Goal: Transaction & Acquisition: Book appointment/travel/reservation

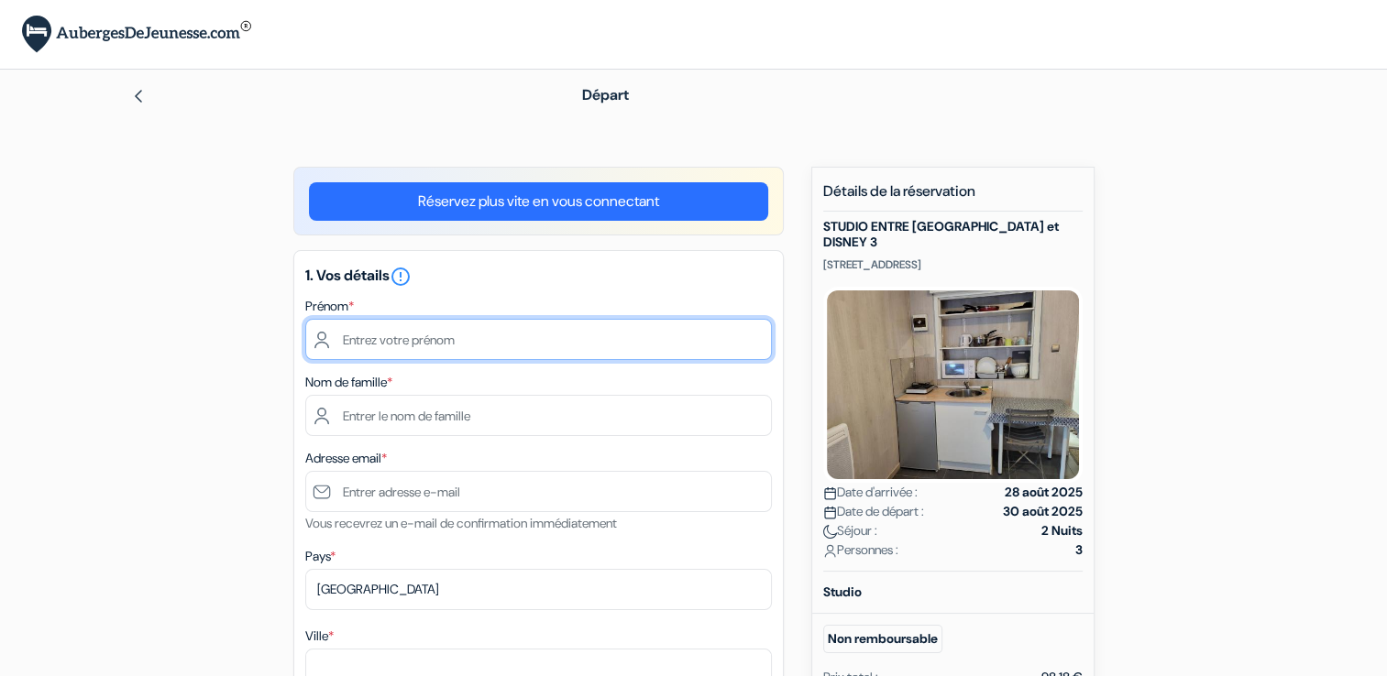
click at [537, 347] on input "text" at bounding box center [538, 339] width 467 height 41
type input "Francky"
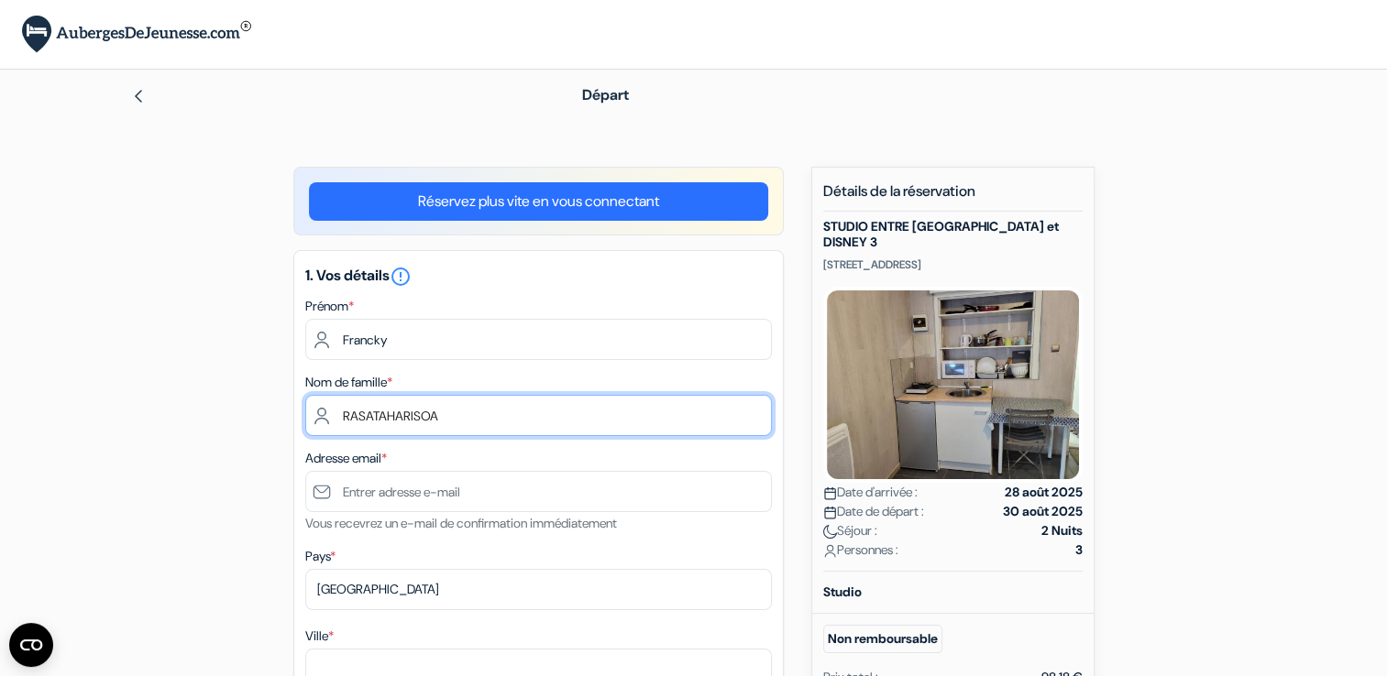
type input "RASATAHARISOA"
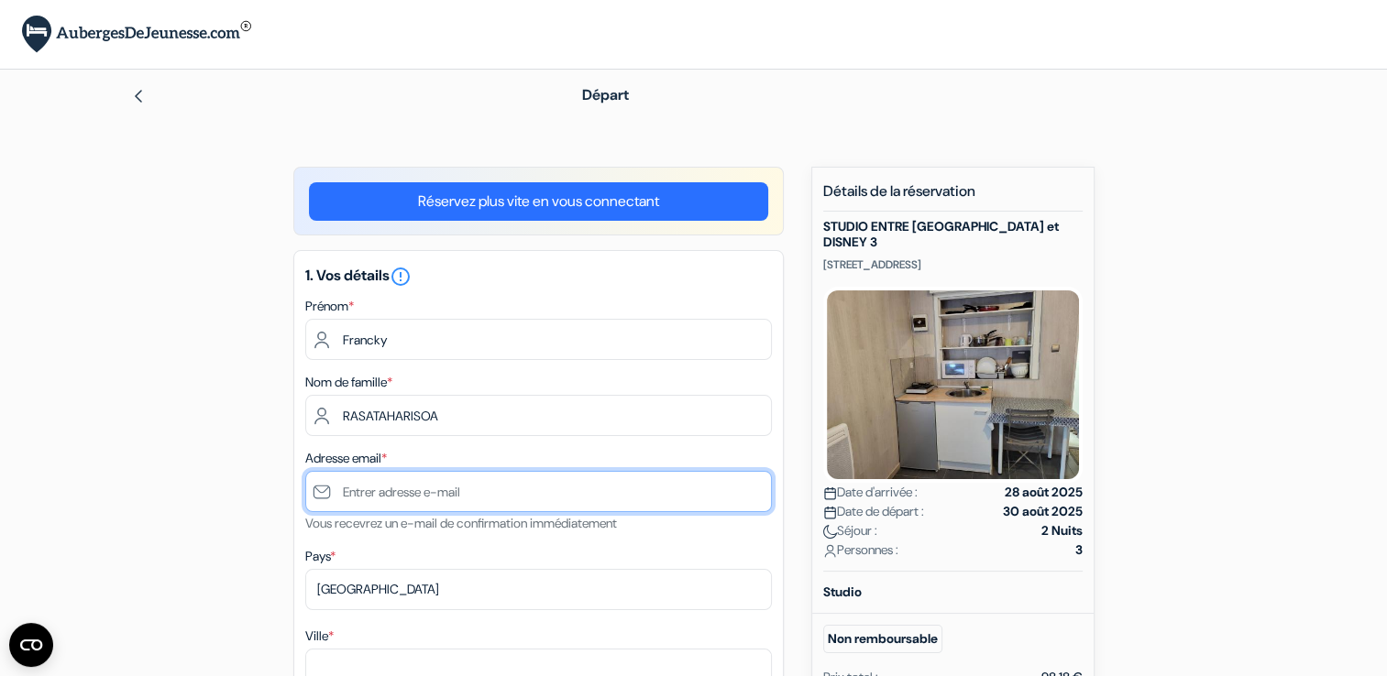
type input "F"
type input "[EMAIL_ADDRESS][DOMAIN_NAME]"
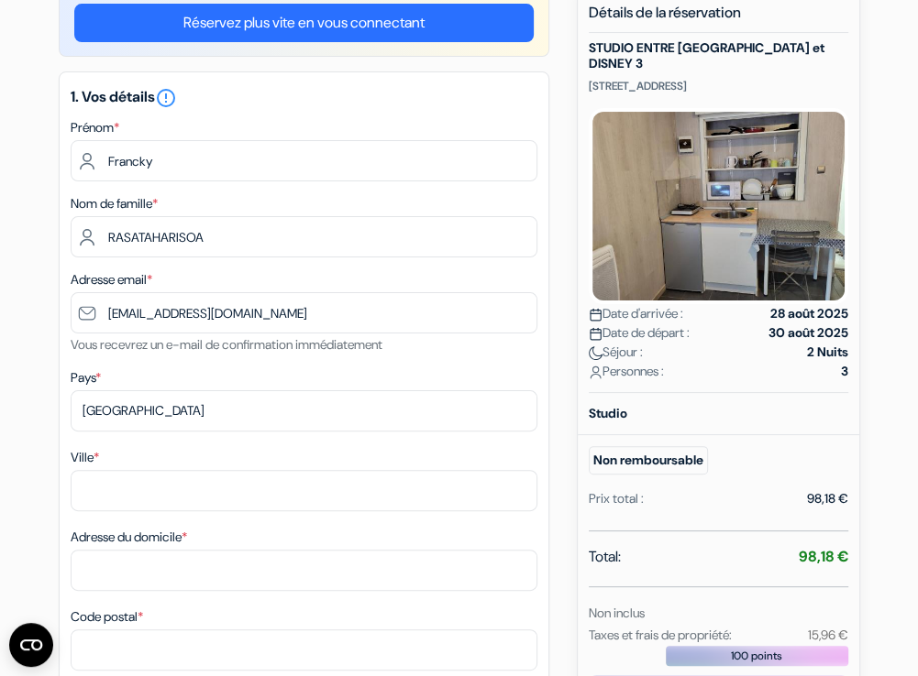
scroll to position [183, 0]
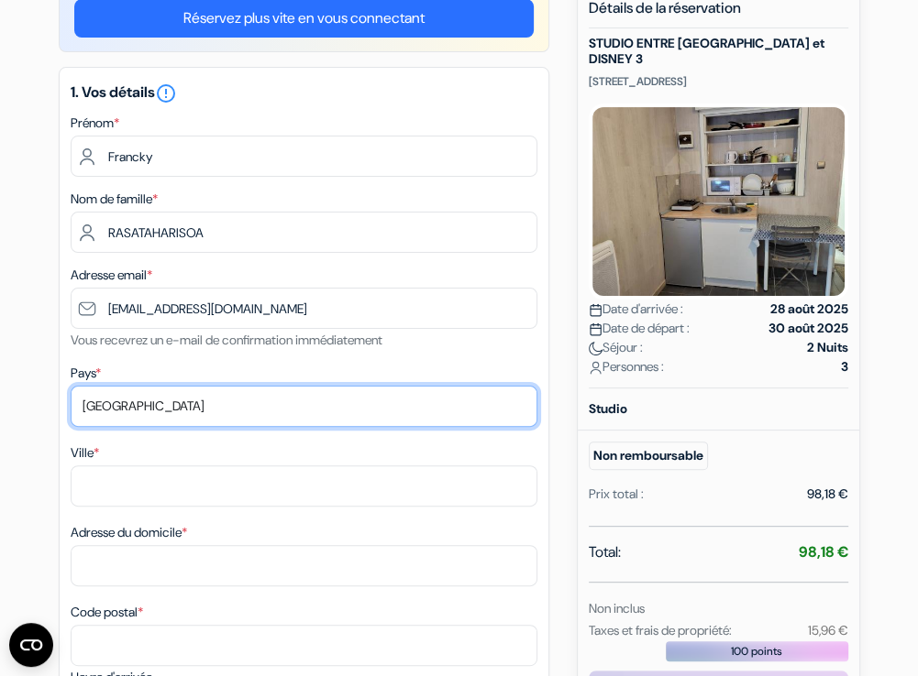
click at [178, 410] on select "Selectionner le pays Abkhazie Afghanistan Afrique du Sud Albanie Algérie Allema…" at bounding box center [304, 406] width 467 height 41
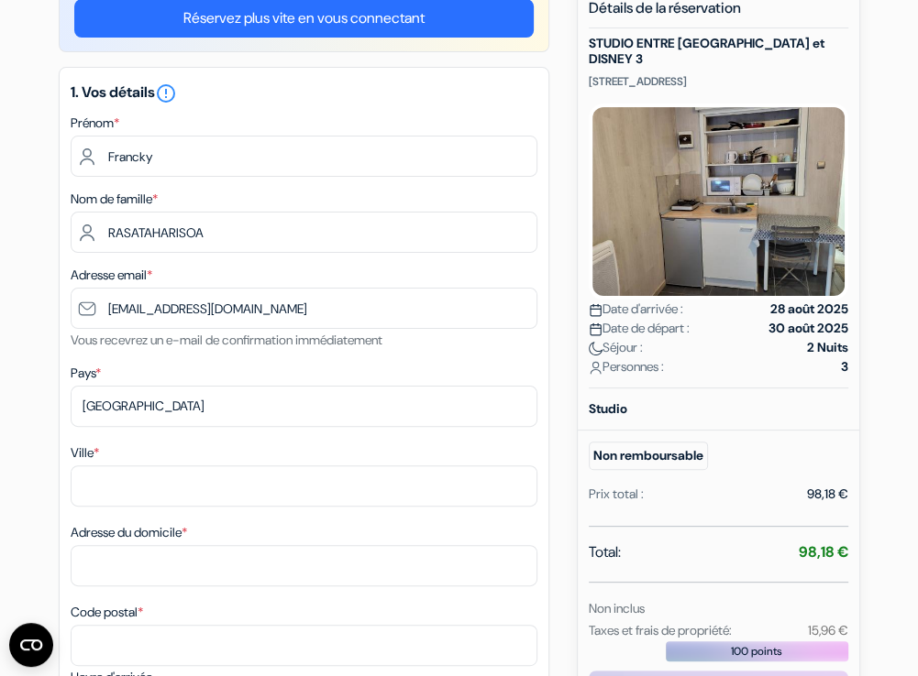
click at [142, 460] on div "Ville *" at bounding box center [304, 474] width 467 height 65
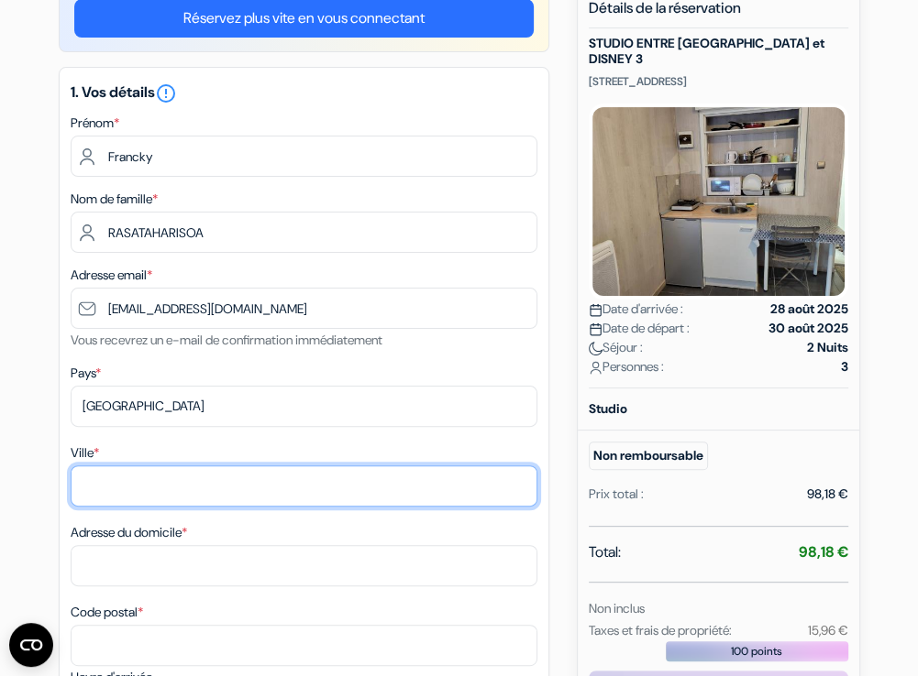
click at [137, 474] on input "Ville *" at bounding box center [304, 486] width 467 height 41
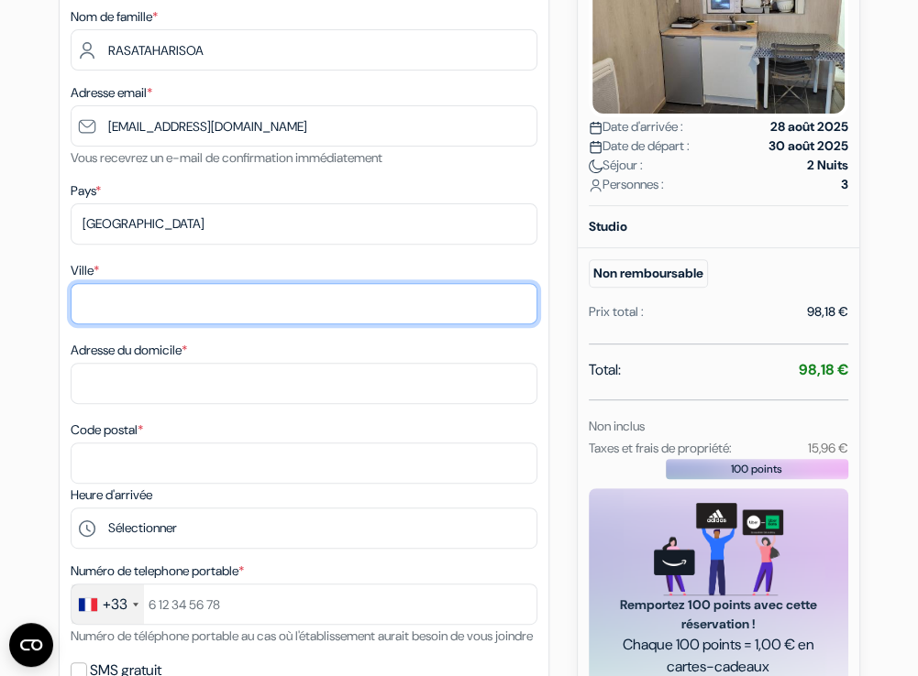
scroll to position [367, 0]
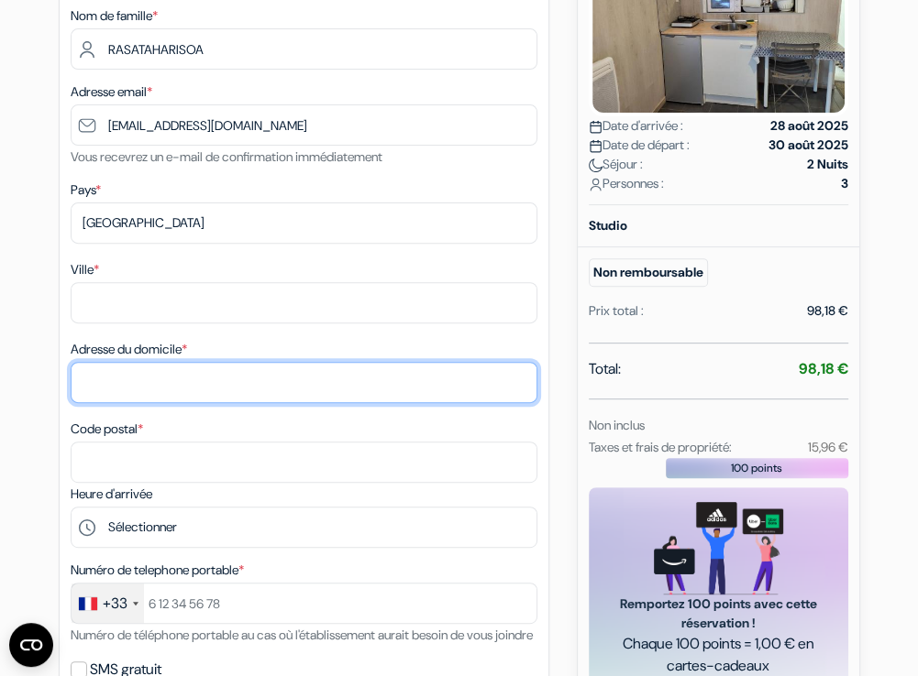
click at [125, 389] on input "Adresse du domicile *" at bounding box center [304, 382] width 467 height 41
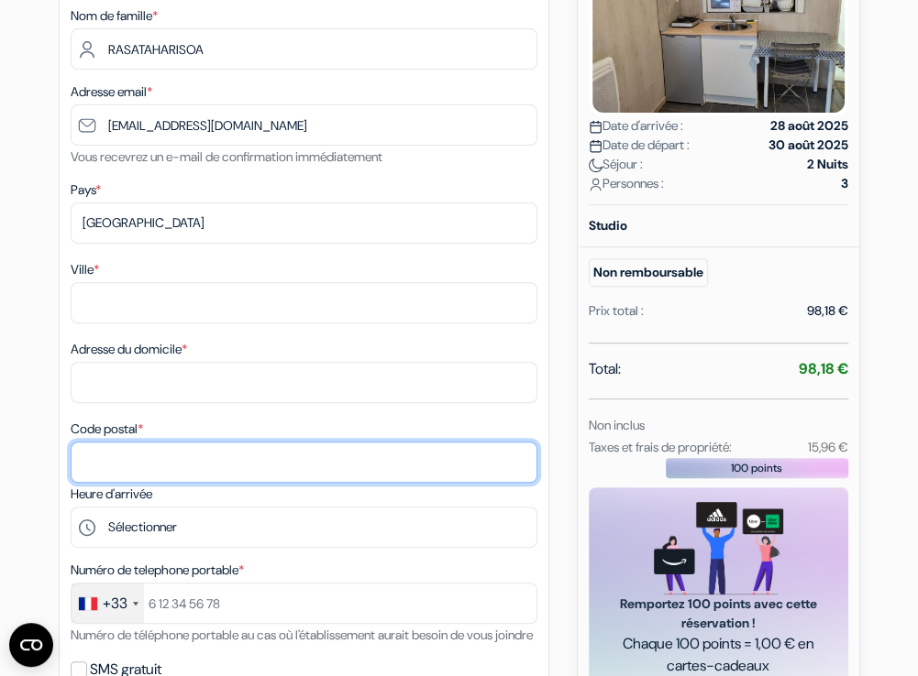
click at [139, 452] on input "Code postal *" at bounding box center [304, 462] width 467 height 41
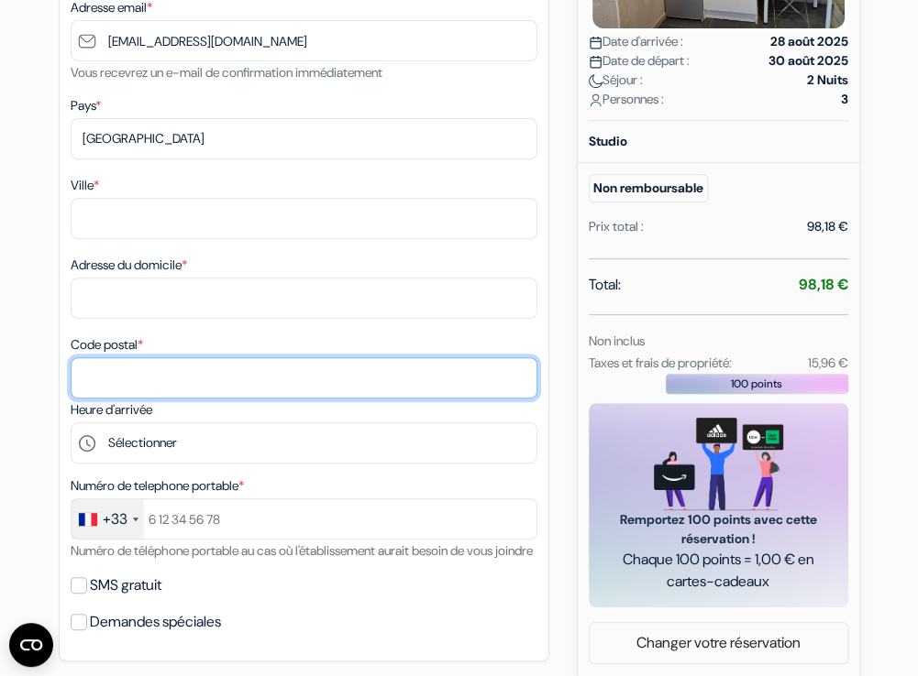
scroll to position [458, 0]
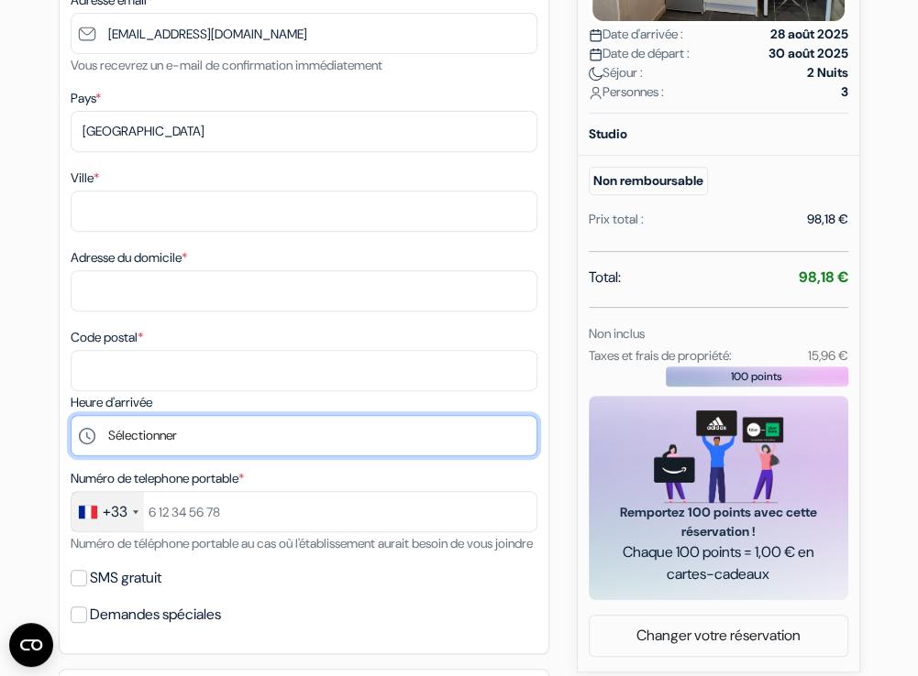
click at [147, 451] on select "Sélectionner 16:00 17:00 18:00 19:00 20:00 21:00 22:00 23:00 0:00" at bounding box center [304, 435] width 467 height 41
click at [109, 423] on select "Sélectionner 16:00 17:00 18:00 19:00 20:00 21:00 22:00 23:00 0:00" at bounding box center [304, 435] width 467 height 41
select select "16"
click at [71, 417] on select "Sélectionner 16:00 17:00 18:00 19:00 20:00 21:00 22:00 23:00 0:00" at bounding box center [304, 435] width 467 height 41
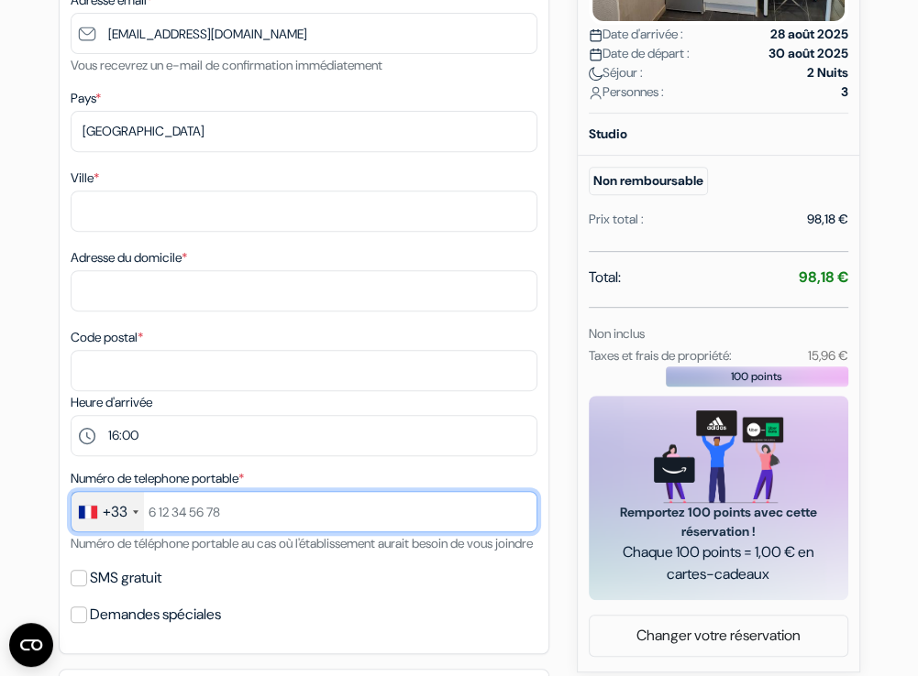
click at [204, 511] on input "text" at bounding box center [304, 511] width 467 height 41
click at [168, 511] on input "6132035" at bounding box center [304, 511] width 467 height 41
type input "613642035"
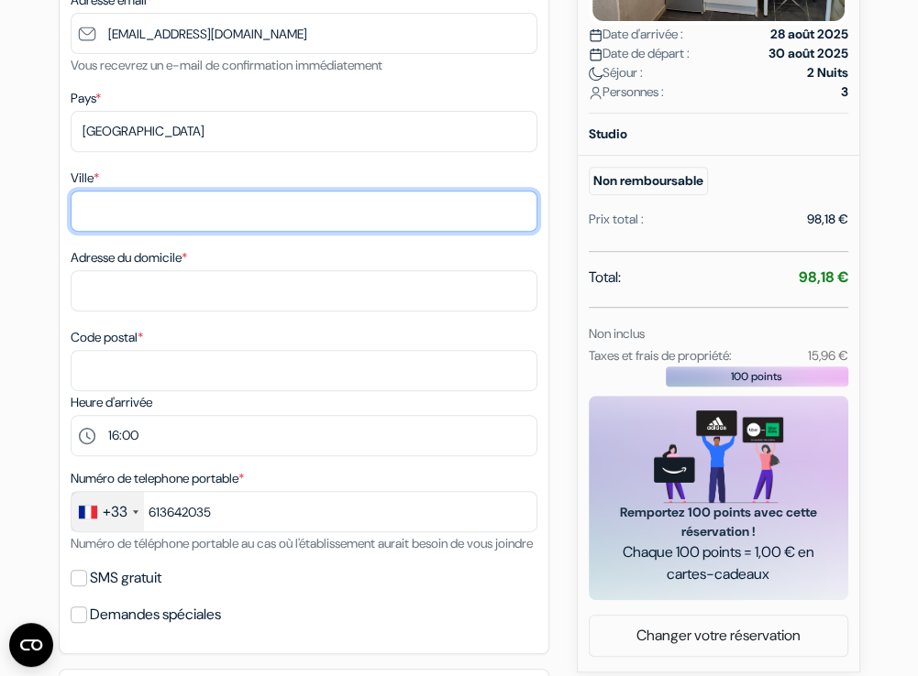
click at [132, 214] on input "Ville *" at bounding box center [304, 211] width 467 height 41
type input "Champs sur marne"
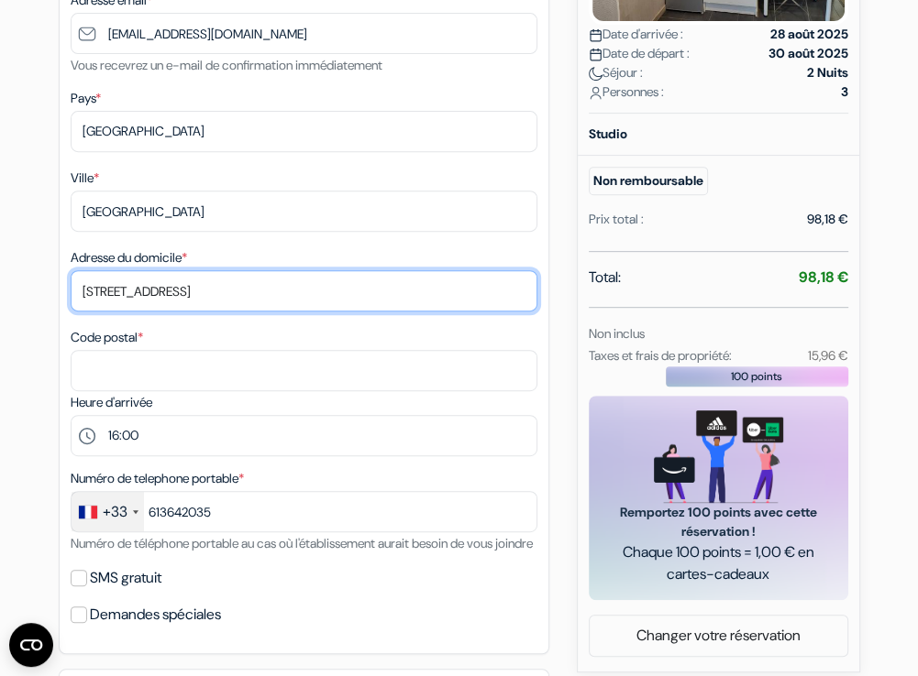
type input "12 Boulevard Newtone"
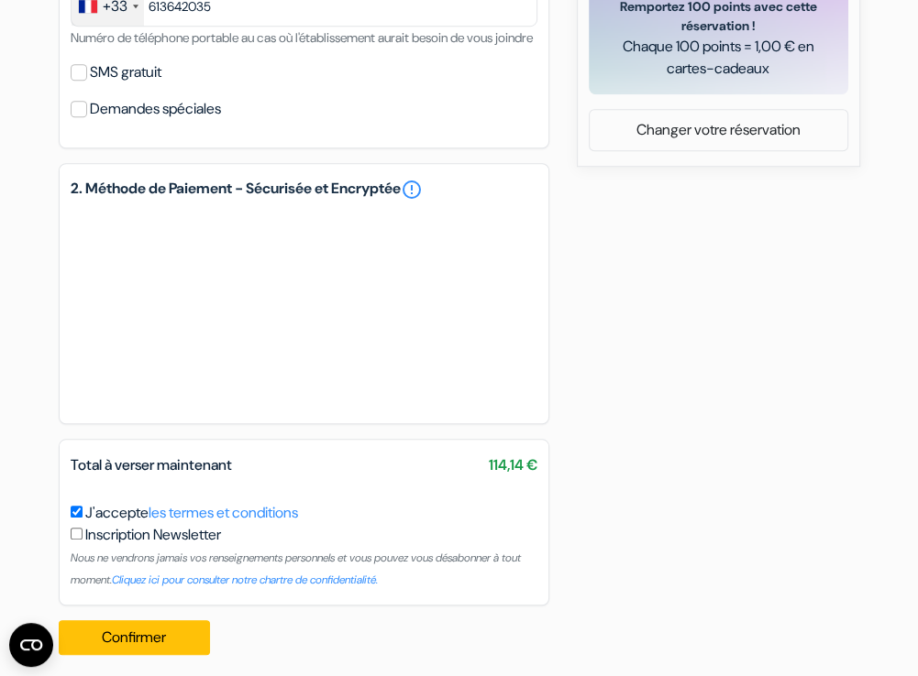
scroll to position [999, 0]
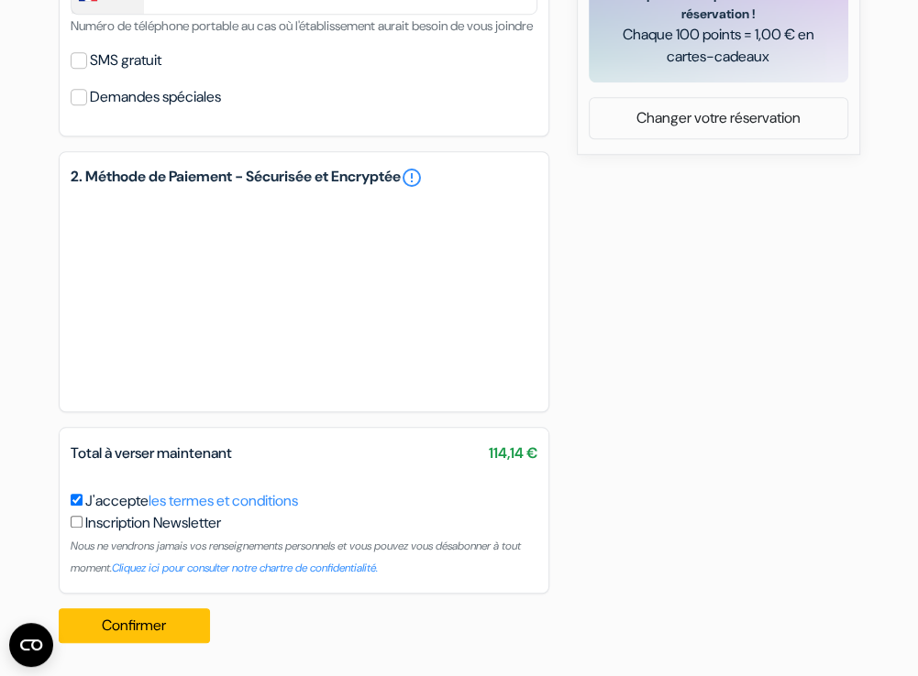
type input "77420"
click at [107, 521] on label "Inscription Newsletter" at bounding box center [153, 523] width 136 height 22
click at [82, 506] on input "J'accepte les termes et conditions" at bounding box center [77, 500] width 12 height 12
click at [97, 505] on label "J'accepte les termes et conditions" at bounding box center [191, 501] width 213 height 22
click at [82, 505] on input "J'accepte les termes et conditions" at bounding box center [77, 500] width 12 height 12
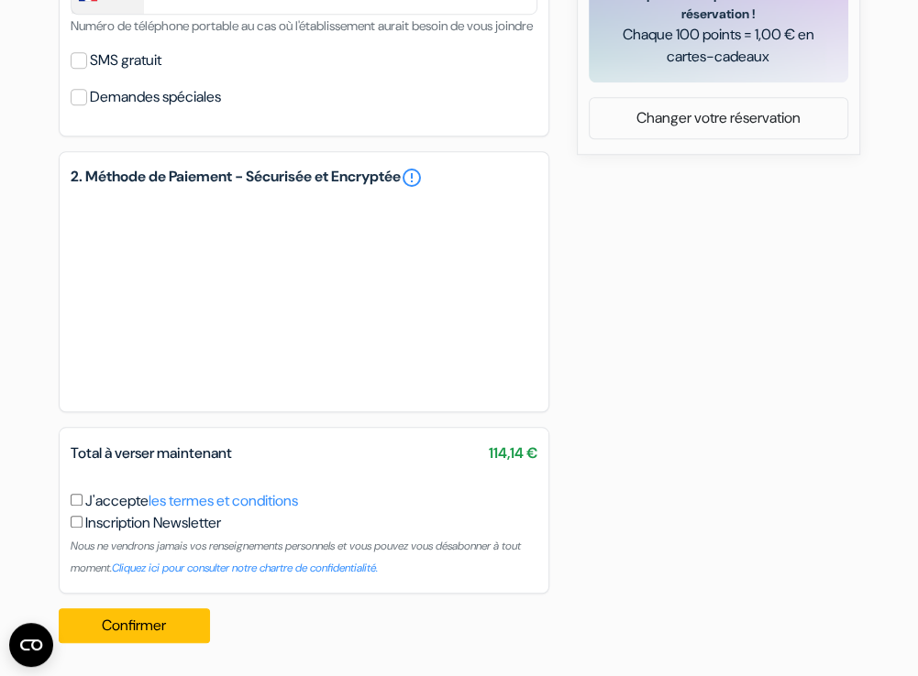
checkbox input "true"
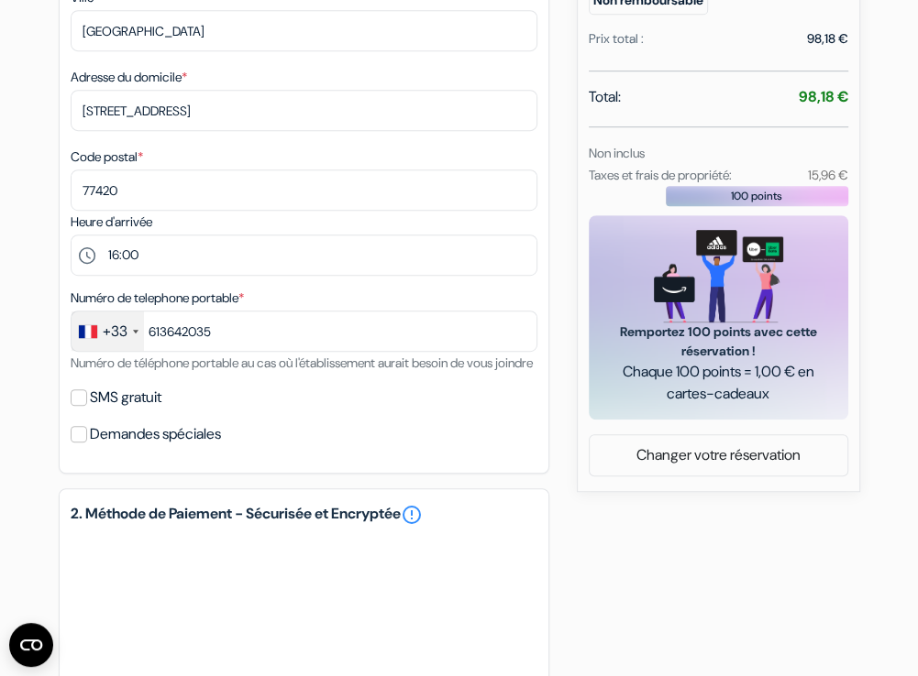
scroll to position [642, 0]
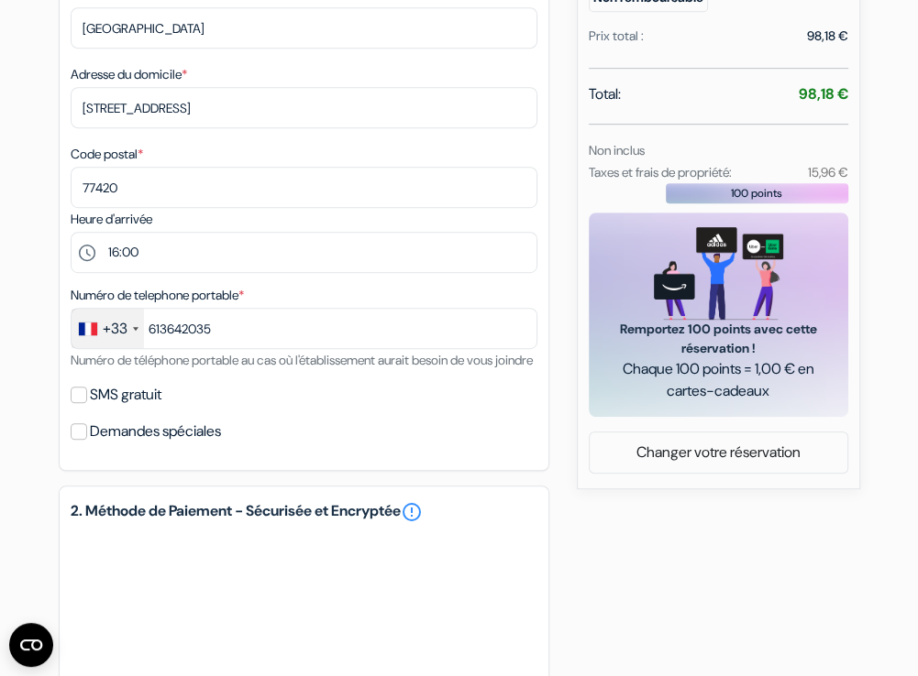
click at [219, 445] on label "Demandes spéciales" at bounding box center [155, 432] width 131 height 26
click at [87, 440] on input "Demandes spéciales" at bounding box center [79, 431] width 16 height 16
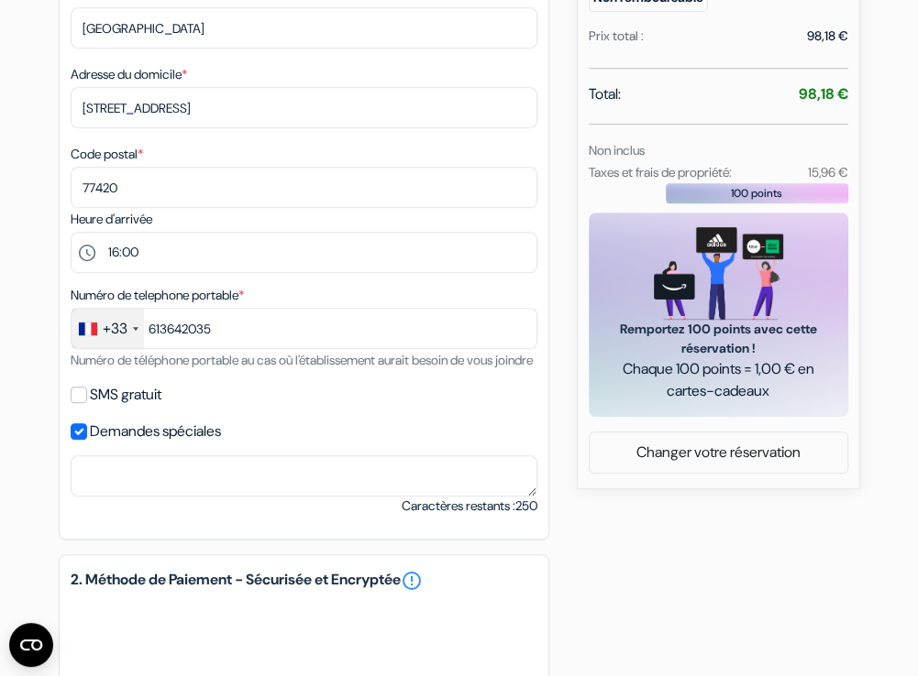
click at [219, 445] on label "Demandes spéciales" at bounding box center [155, 432] width 131 height 26
click at [87, 440] on input "Demandes spéciales" at bounding box center [79, 431] width 16 height 16
checkbox input "false"
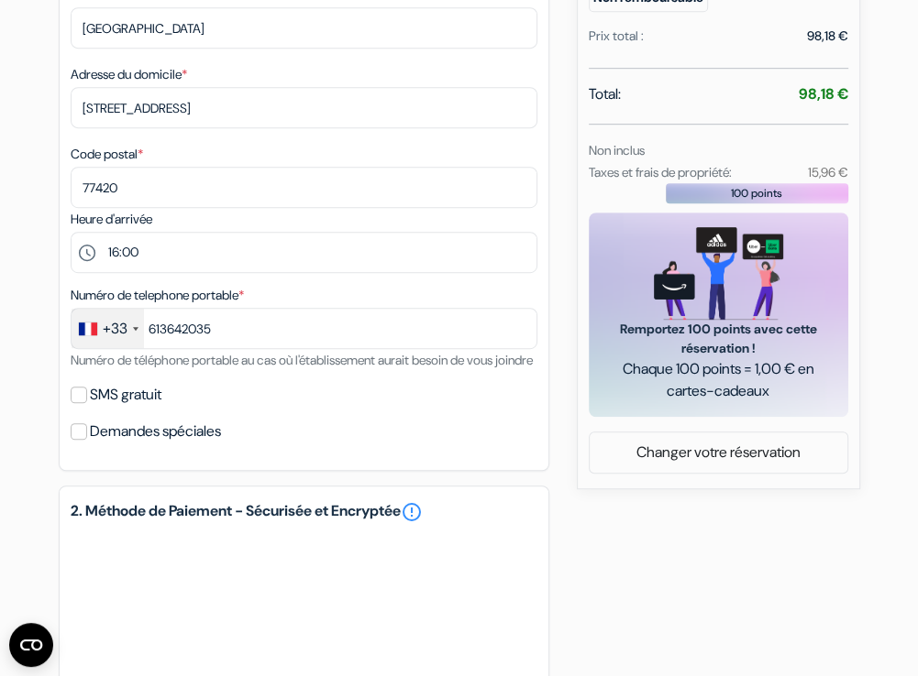
click at [161, 408] on label "SMS gratuit" at bounding box center [125, 395] width 71 height 26
click at [87, 403] on input "SMS gratuit" at bounding box center [79, 395] width 16 height 16
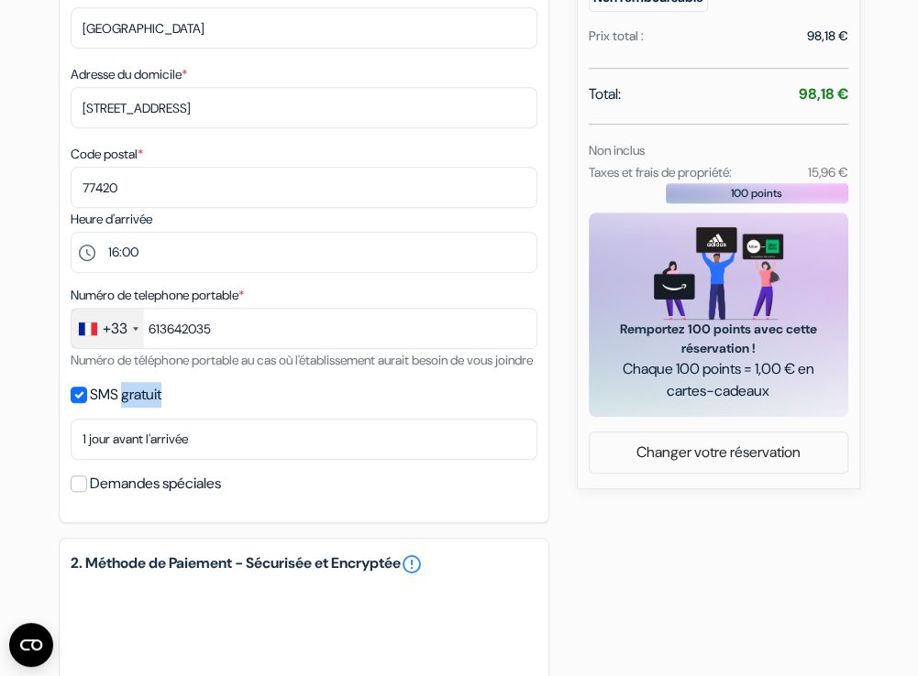
click at [160, 408] on label "SMS gratuit" at bounding box center [125, 395] width 71 height 26
click at [87, 403] on input "SMS gratuit" at bounding box center [79, 395] width 16 height 16
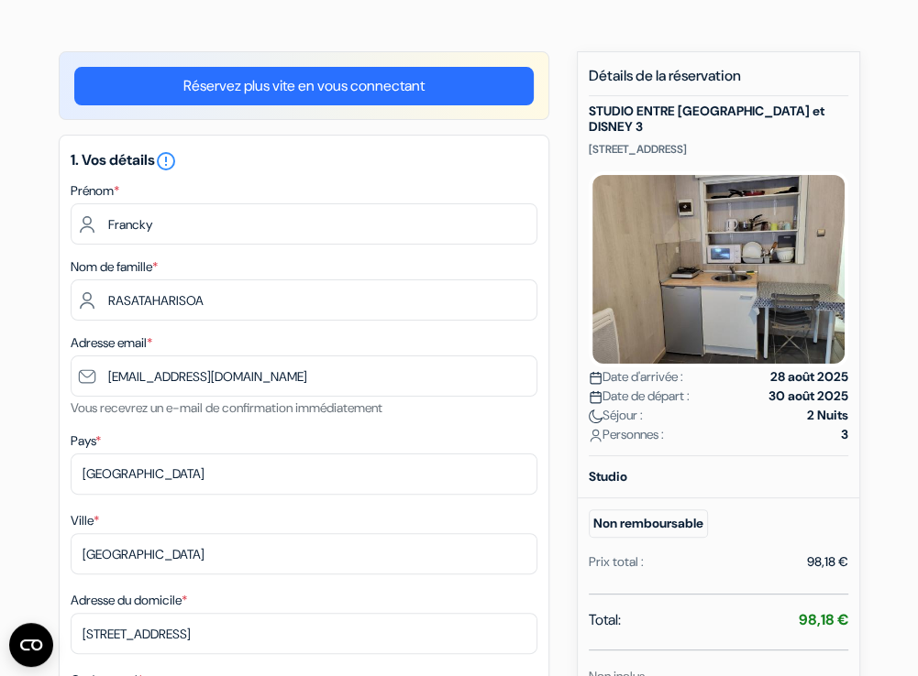
scroll to position [92, 0]
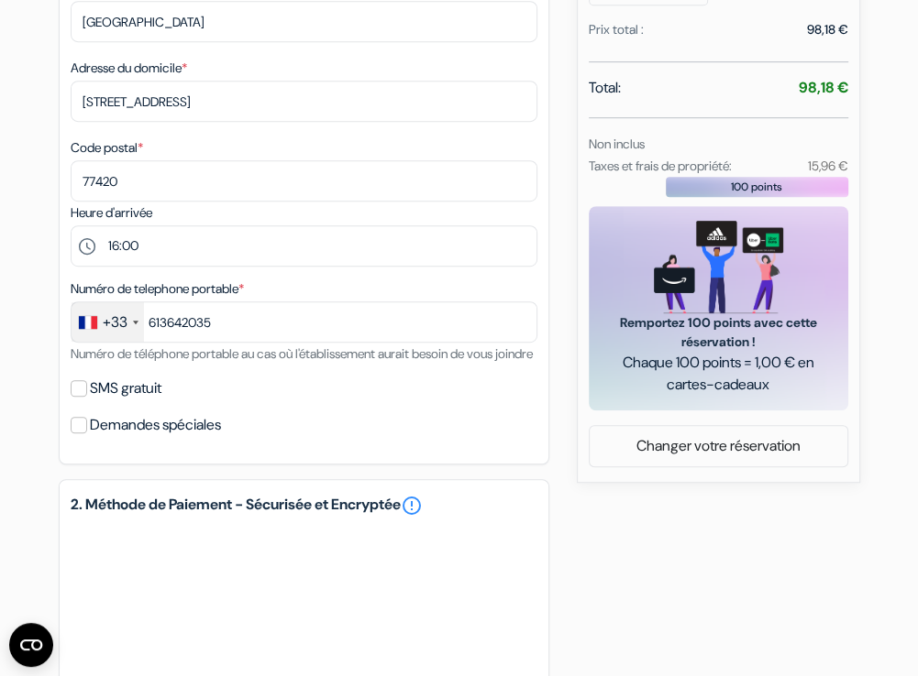
scroll to position [632, 0]
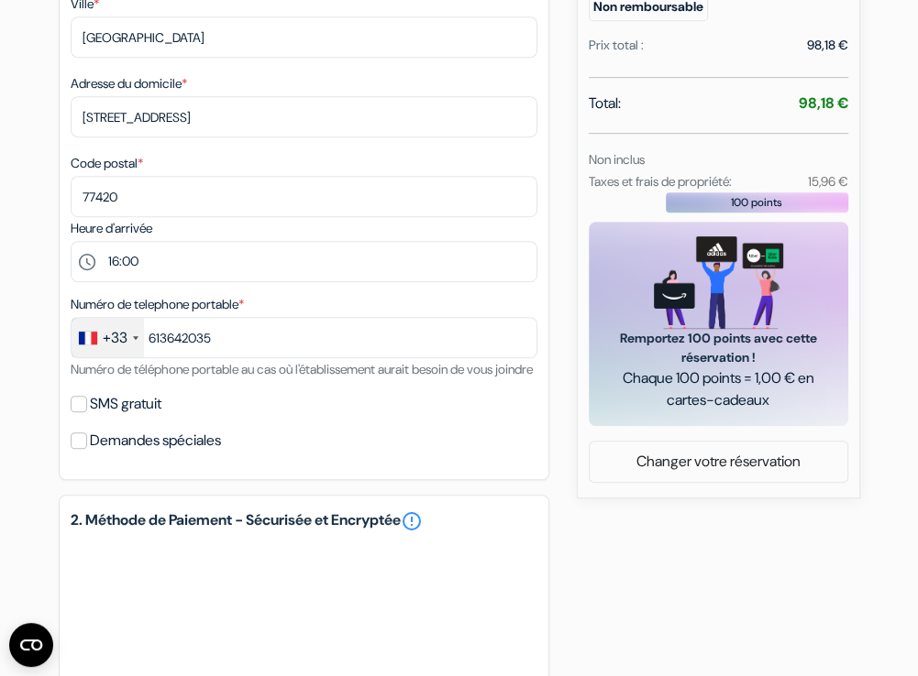
click at [142, 417] on label "SMS gratuit" at bounding box center [125, 404] width 71 height 26
click at [87, 412] on input "SMS gratuit" at bounding box center [79, 404] width 16 height 16
checkbox input "true"
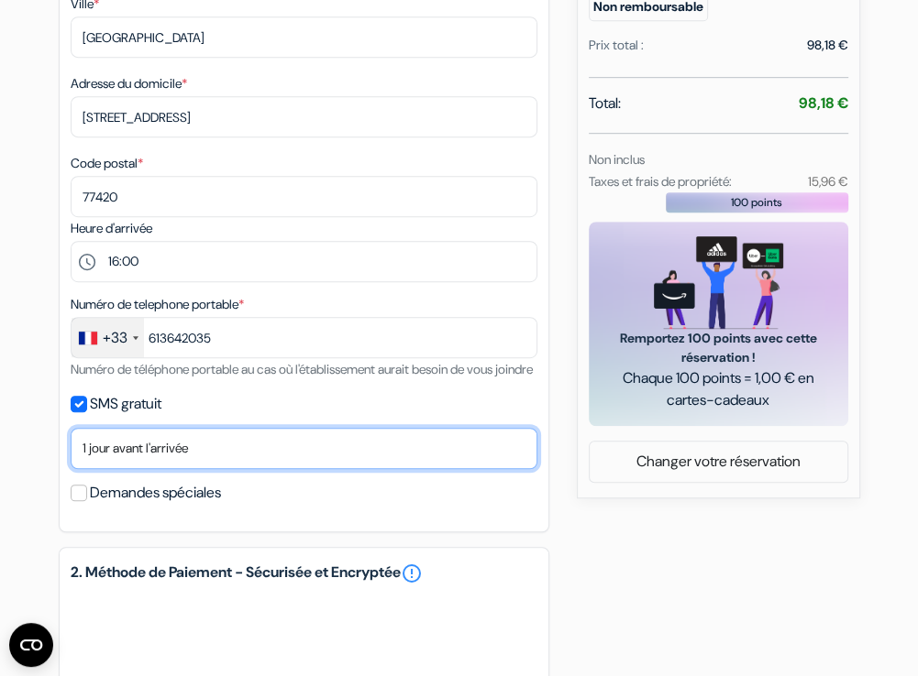
click at [148, 469] on select "Non merci Maintenant Le jour de votre arrivée 1 jour avant l'arrivée 2 jours av…" at bounding box center [304, 448] width 467 height 41
click at [71, 452] on select "Non merci Maintenant Le jour de votre arrivée 1 jour avant l'arrivée 2 jours av…" at bounding box center [304, 448] width 467 height 41
click at [209, 469] on select "Non merci Maintenant Le jour de votre arrivée 1 jour avant l'arrivée 2 jours av…" at bounding box center [304, 448] width 467 height 41
select select "1"
click at [71, 452] on select "Non merci Maintenant Le jour de votre arrivée 1 jour avant l'arrivée 2 jours av…" at bounding box center [304, 448] width 467 height 41
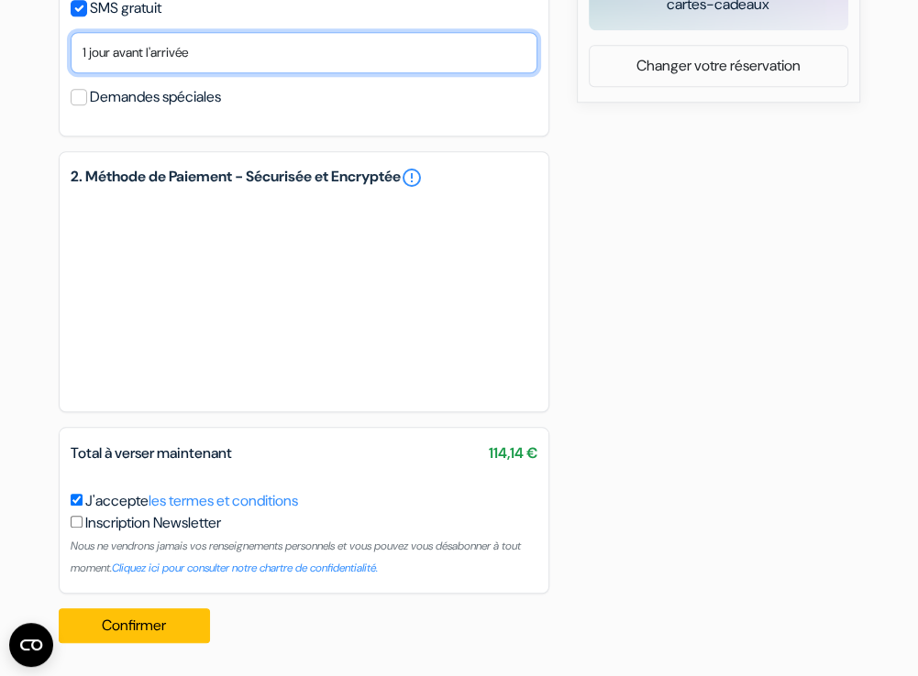
scroll to position [1052, 0]
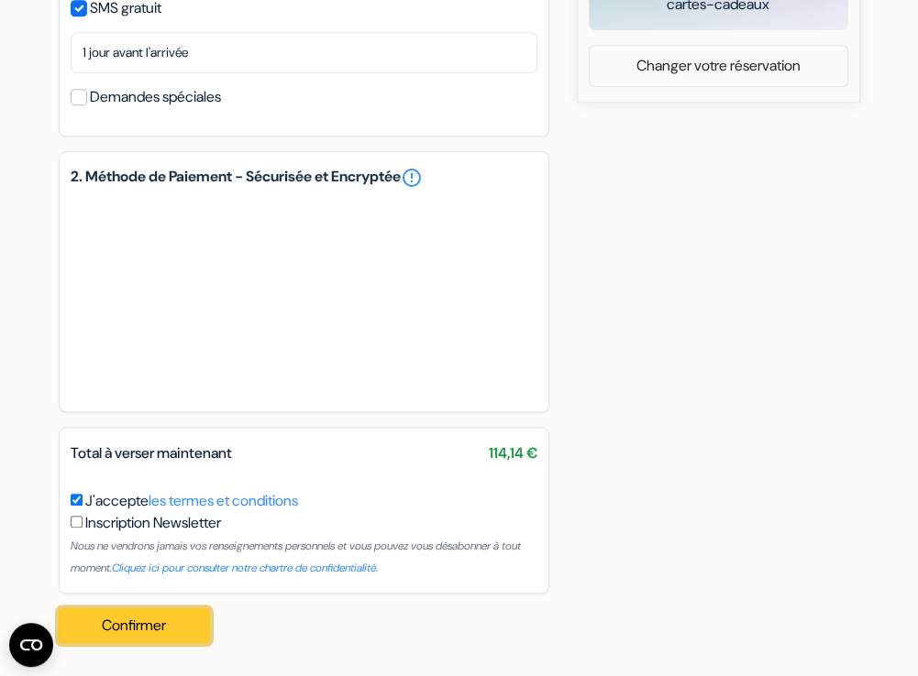
click at [173, 629] on button "Confirmer Loading..." at bounding box center [135, 626] width 152 height 35
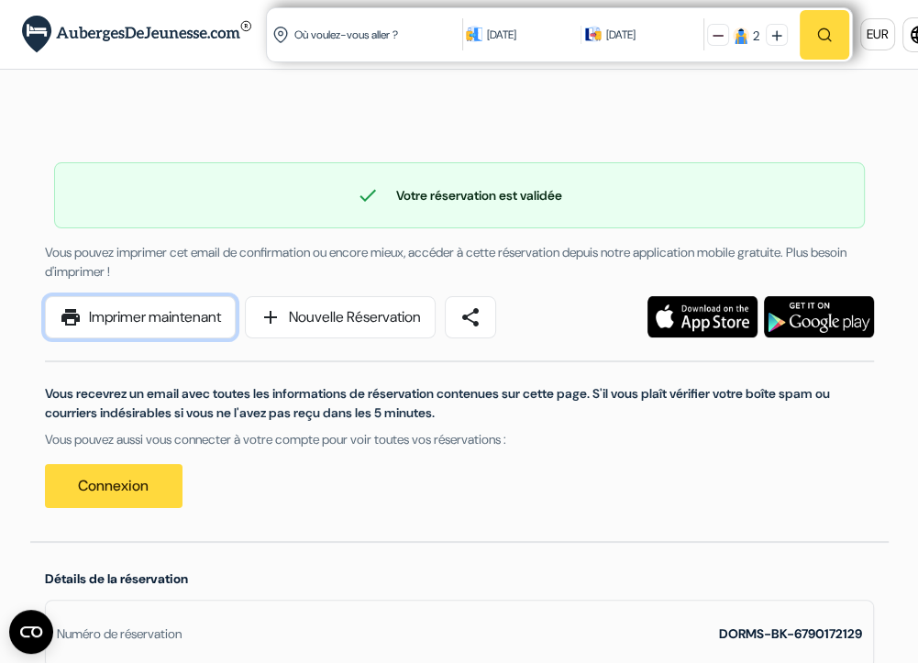
click at [181, 327] on link "print Imprimer maintenant" at bounding box center [140, 317] width 191 height 42
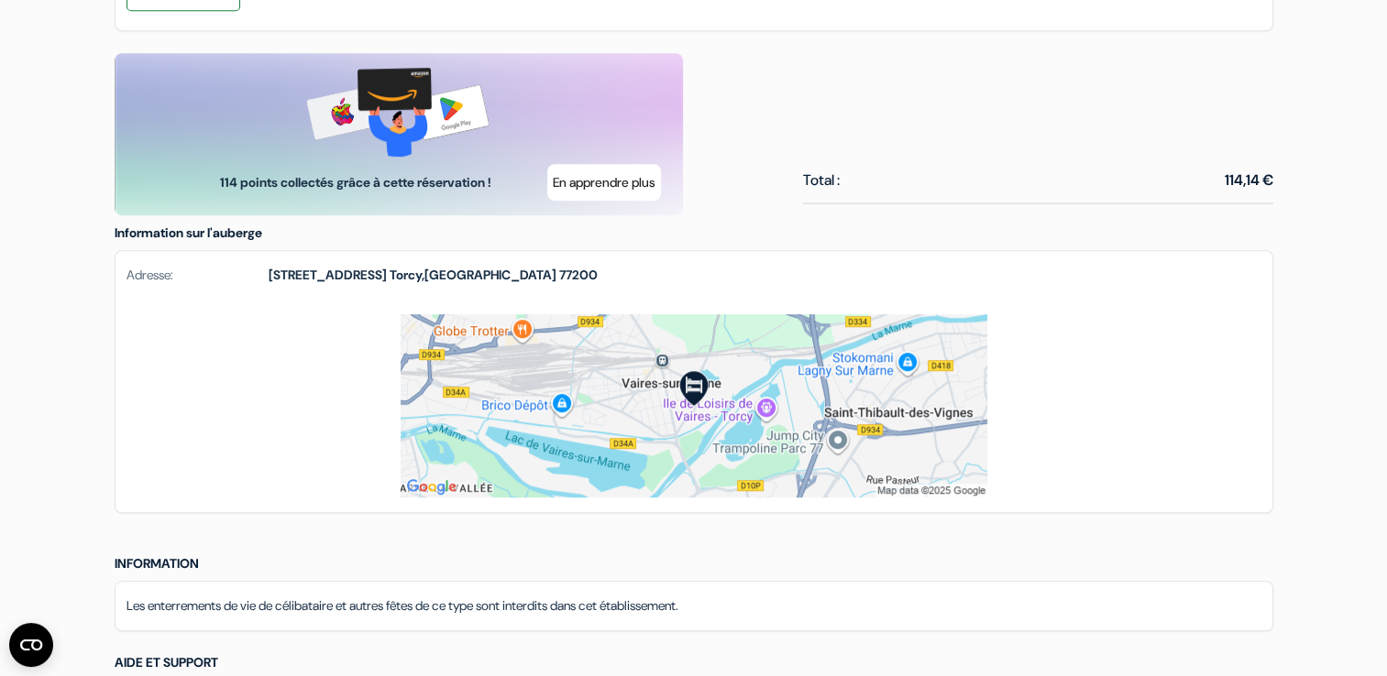
scroll to position [1008, 0]
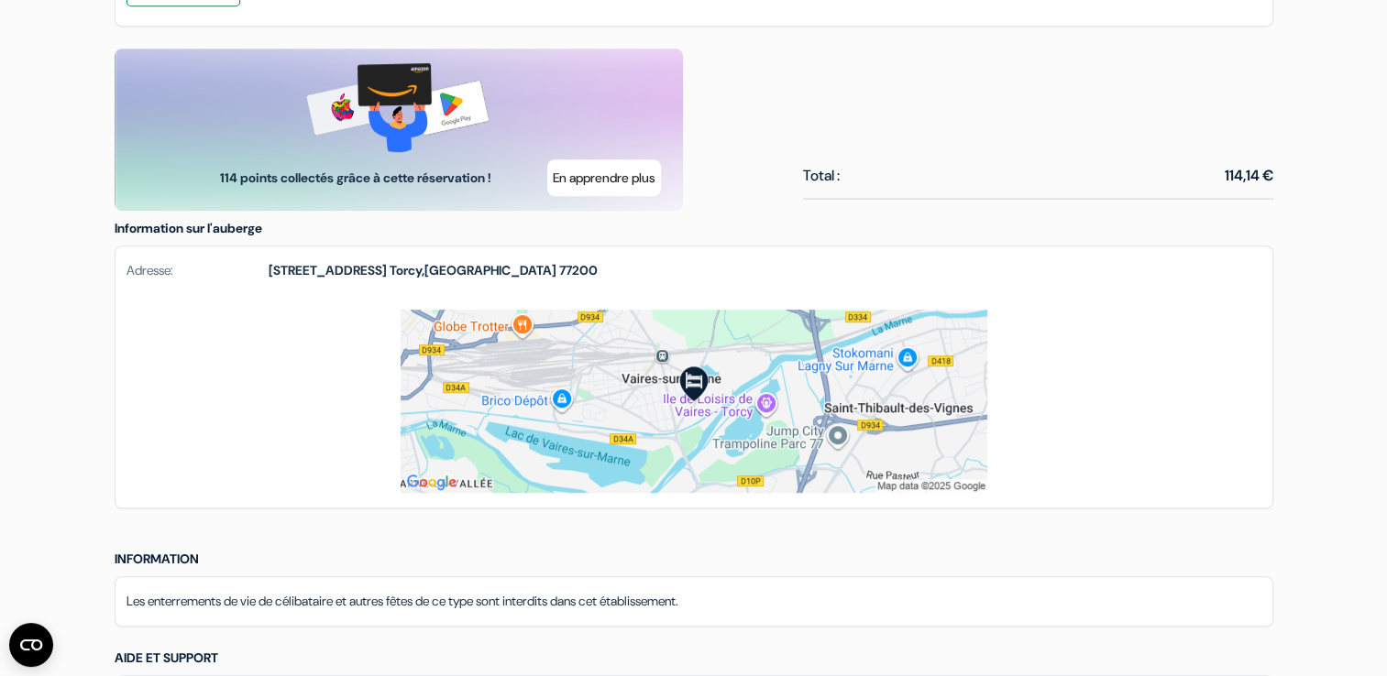
click at [635, 393] on img at bounding box center [694, 401] width 587 height 183
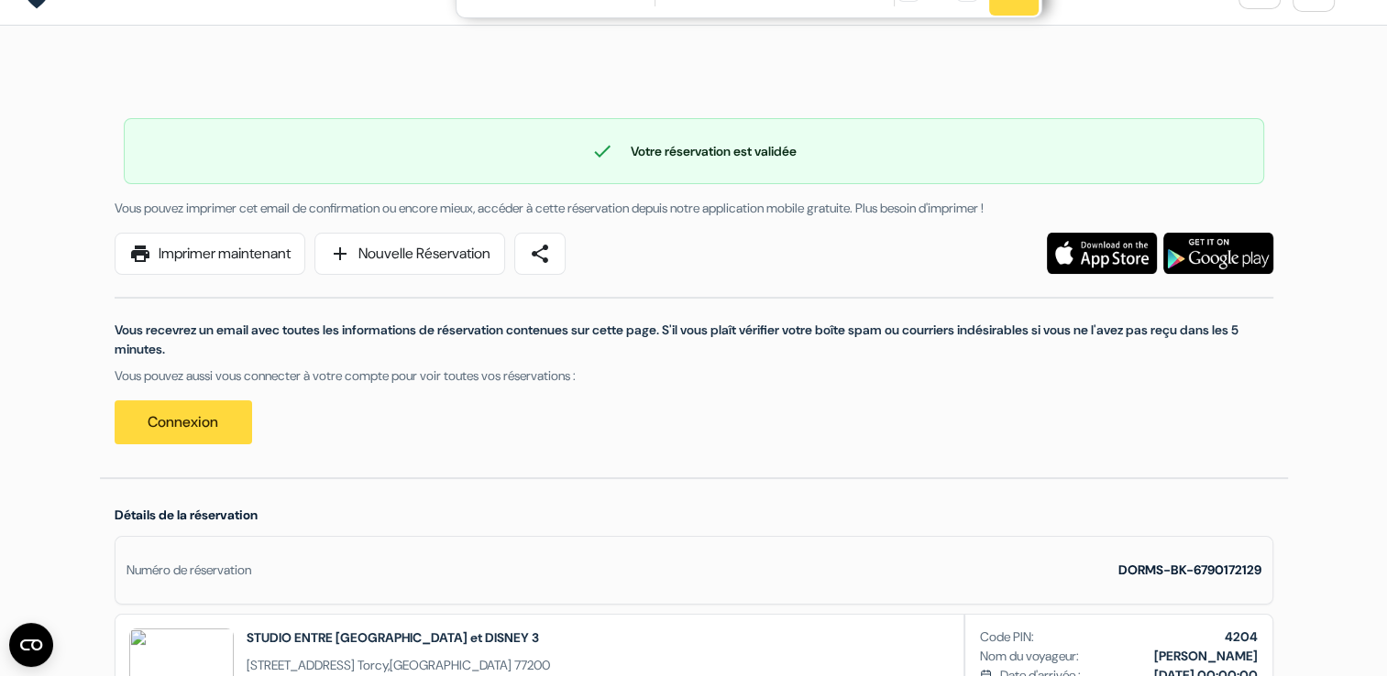
scroll to position [0, 0]
